Goal: Information Seeking & Learning: Learn about a topic

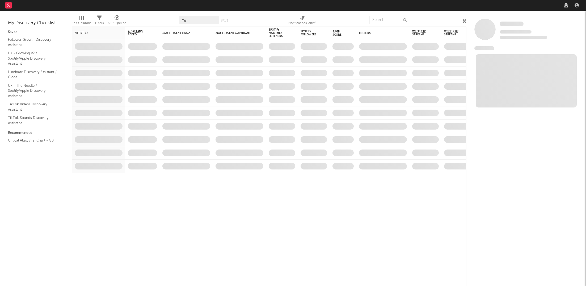
click at [513, 4] on nav "Dashboard Discovery Assistant Charts Leads" at bounding box center [293, 5] width 586 height 11
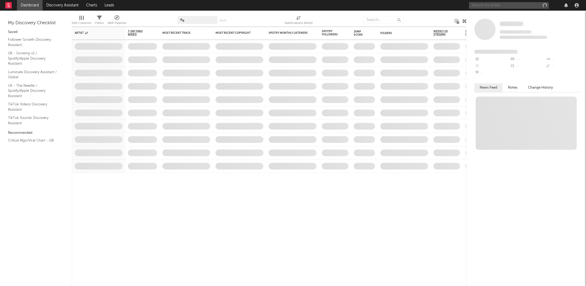
click at [505, 7] on input "text" at bounding box center [509, 5] width 80 height 7
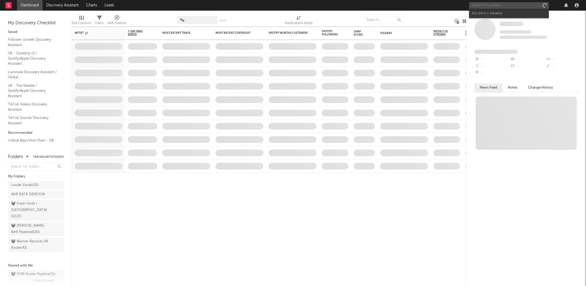
paste input "[URL][DOMAIN_NAME]"
click at [507, 5] on input "[URL][DOMAIN_NAME]" at bounding box center [509, 5] width 80 height 7
type input "[URL][DOMAIN_NAME]"
click at [505, 22] on link "cathleenkleinert" at bounding box center [509, 17] width 80 height 17
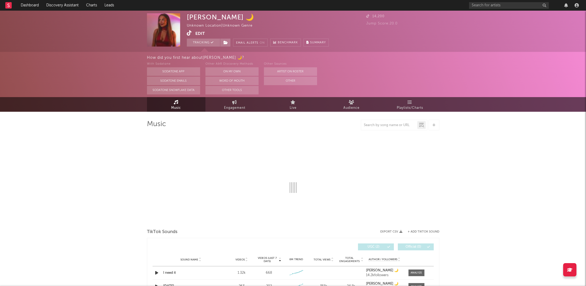
select select "1w"
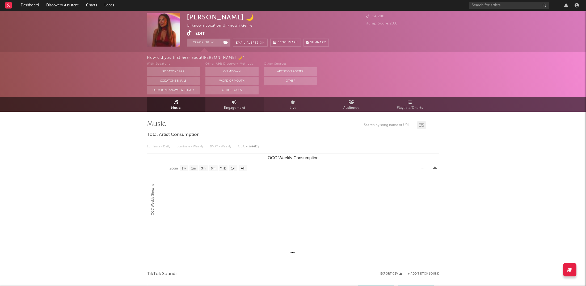
click at [224, 107] on span "Engagement" at bounding box center [234, 108] width 21 height 6
select select "1w"
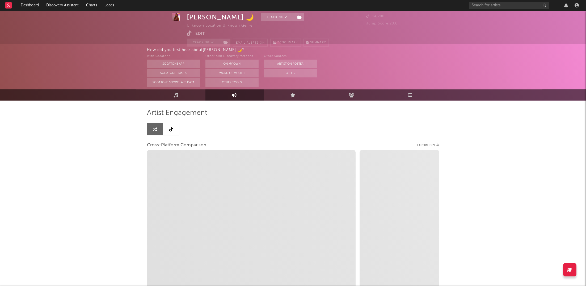
select select "1w"
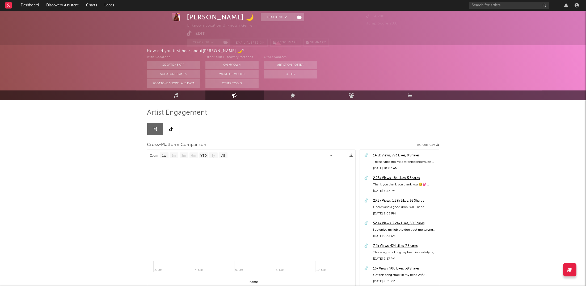
select select "1m"
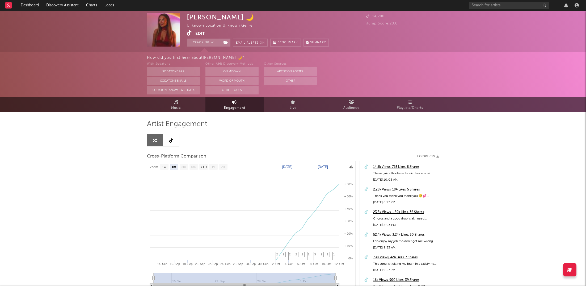
click at [189, 32] on icon at bounding box center [189, 32] width 5 height 5
